Goal: Check status: Check status

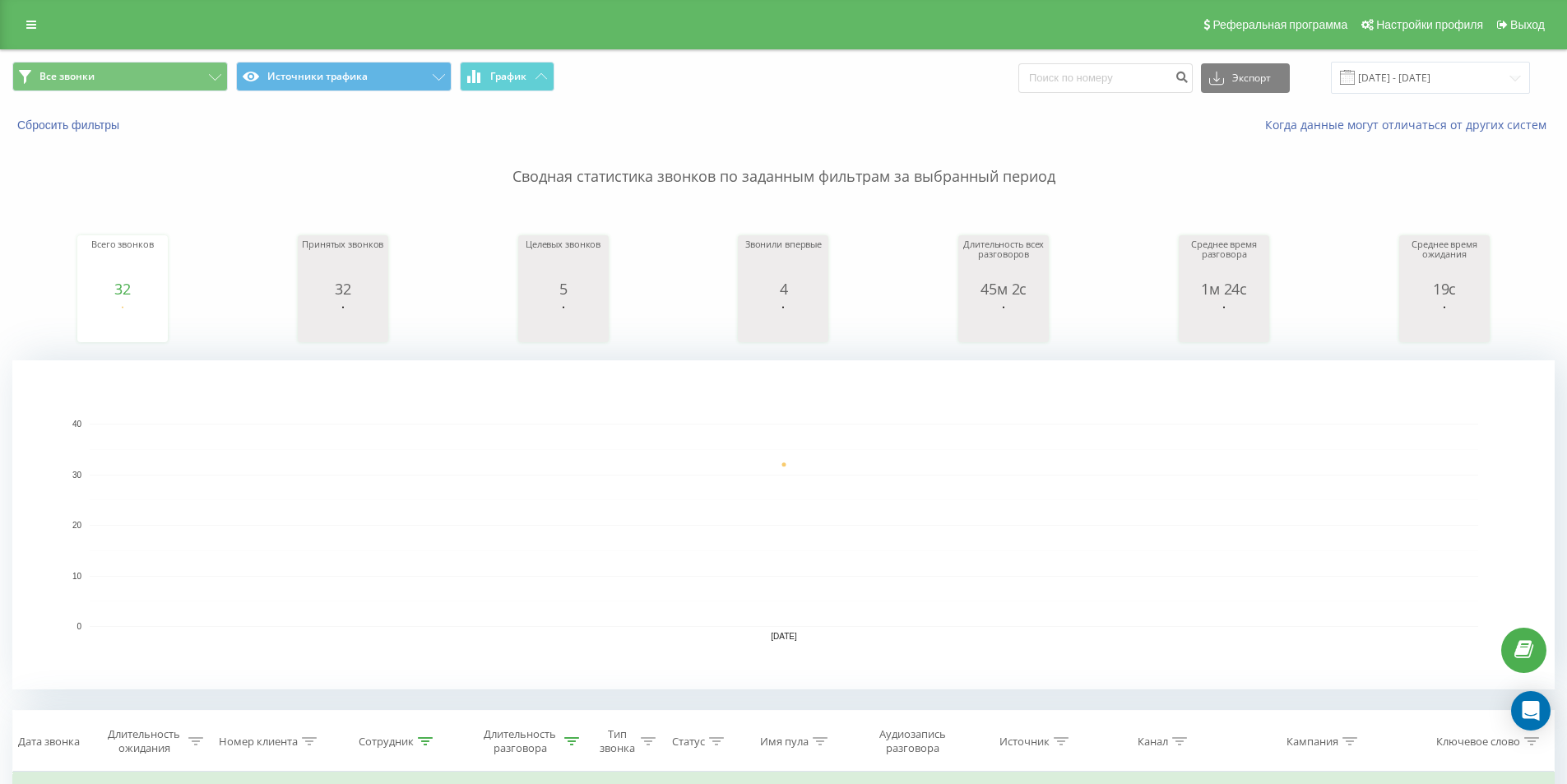
click at [797, 504] on rect "A chart." at bounding box center [784, 525] width 1389 height 203
click at [424, 490] on rect "A chart." at bounding box center [784, 525] width 1389 height 203
click at [1382, 79] on input "[DATE] - [DATE]" at bounding box center [1430, 77] width 199 height 32
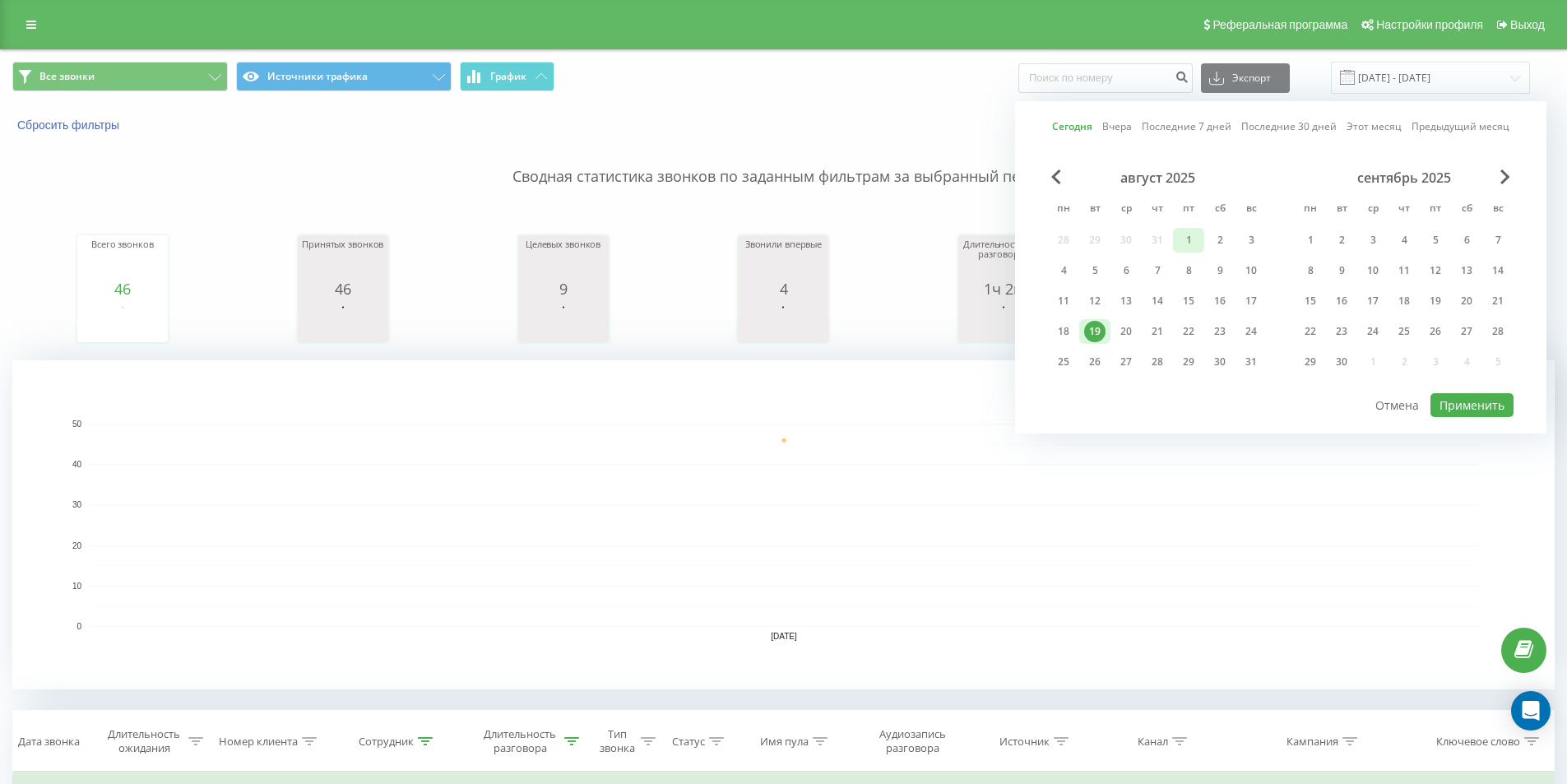
click at [1186, 250] on div "1" at bounding box center [1189, 240] width 21 height 21
click at [1096, 321] on div "19" at bounding box center [1095, 331] width 21 height 21
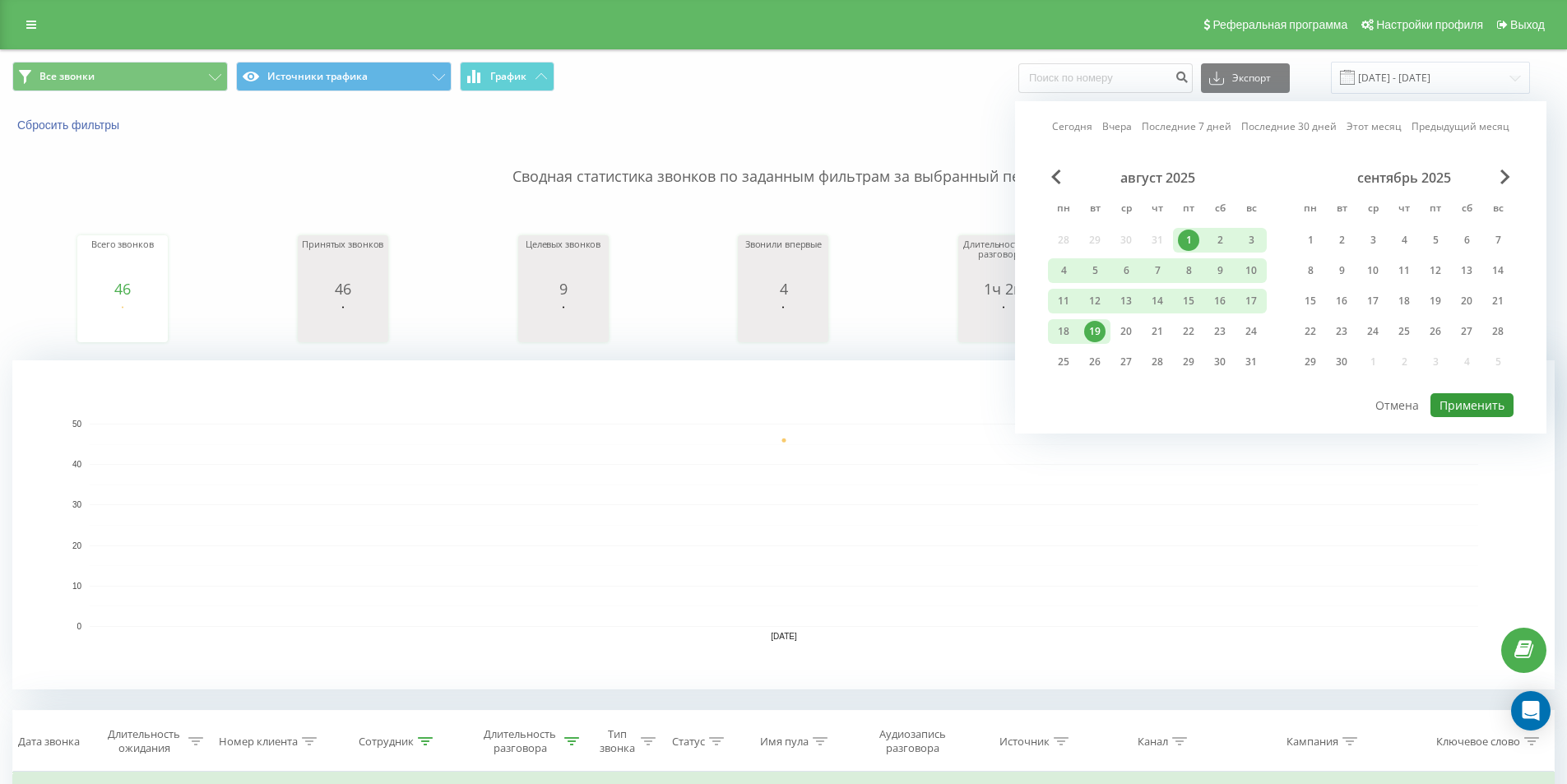
click at [1459, 407] on button "Применить" at bounding box center [1473, 405] width 83 height 24
type input "01.08.2025 - 19.08.2025"
